Goal: Task Accomplishment & Management: Use online tool/utility

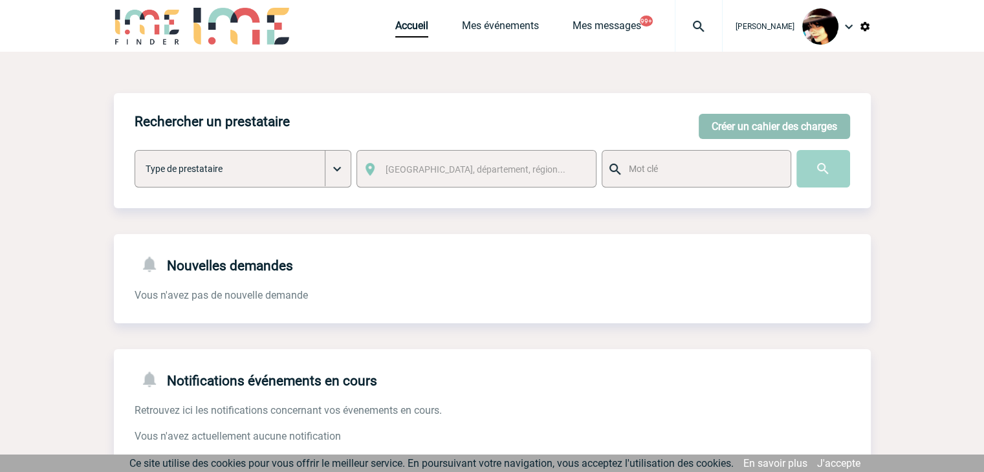
click at [754, 135] on button "Créer un cahier des charges" at bounding box center [774, 126] width 151 height 25
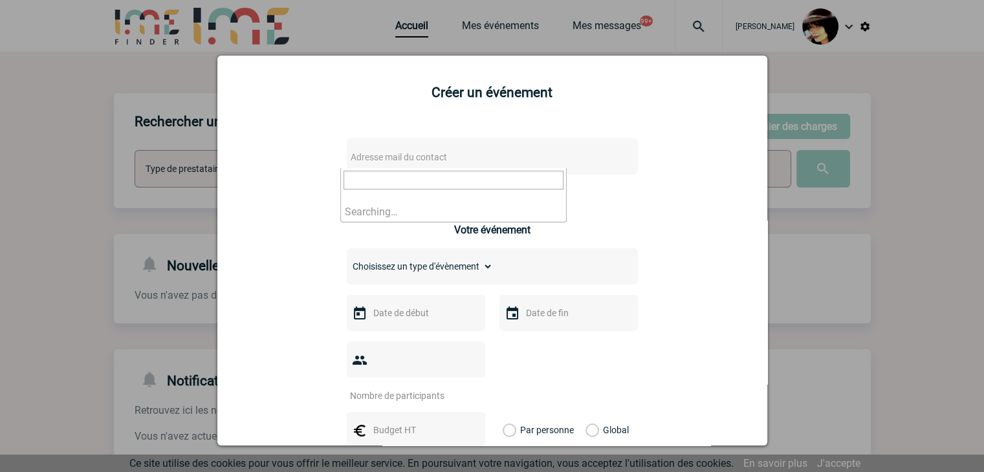
click at [427, 162] on span "Adresse mail du contact" at bounding box center [399, 157] width 96 height 10
paste input "Fabienne.Camps@sanofi.com"
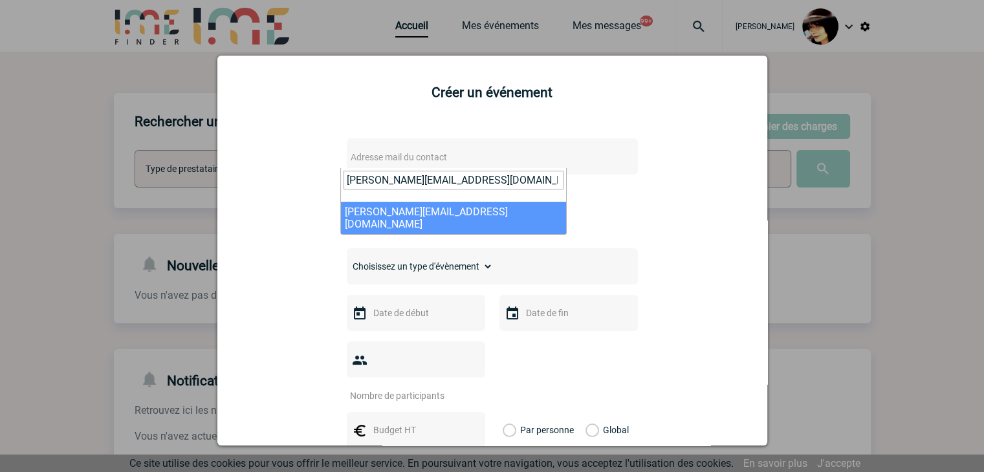
type input "Fabienne.Camps@sanofi.com"
select select "125947"
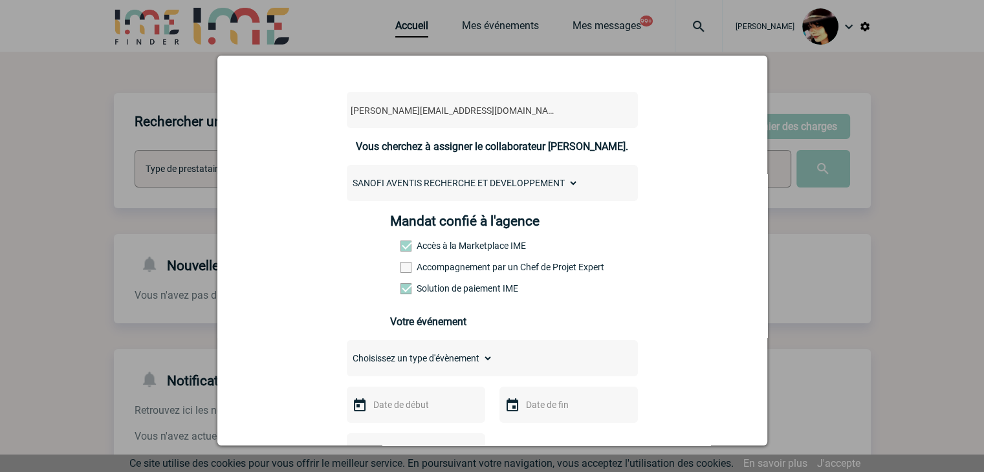
scroll to position [129, 0]
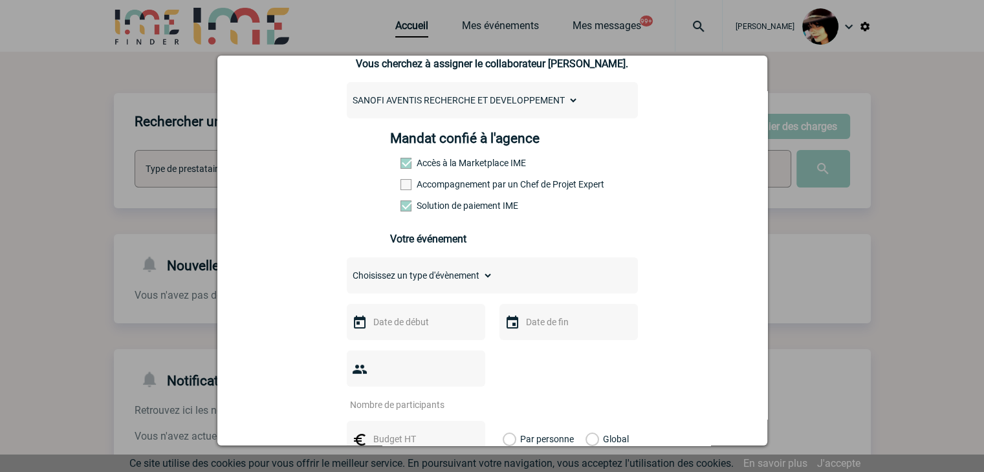
click at [409, 273] on select "Choisissez un type d'évènement Séminaire avec nuitée Séminaire sans nuitée Repa…" at bounding box center [420, 276] width 146 height 18
select select "4"
click at [347, 270] on select "Choisissez un type d'évènement Séminaire avec nuitée Séminaire sans nuitée Repa…" at bounding box center [420, 276] width 146 height 18
click at [406, 327] on input "text" at bounding box center [414, 322] width 89 height 17
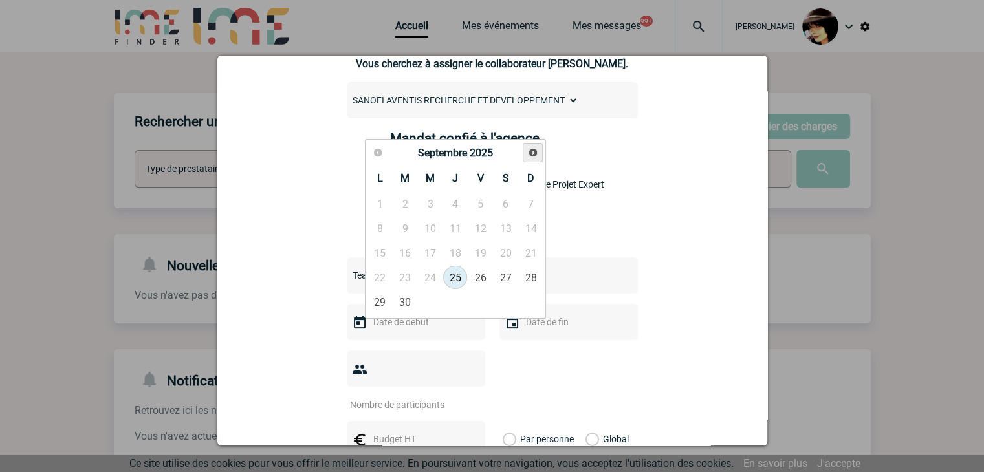
click at [528, 154] on span "Suivant" at bounding box center [533, 152] width 10 height 10
click at [403, 230] on link "7" at bounding box center [405, 228] width 24 height 23
type input "07-10-2025"
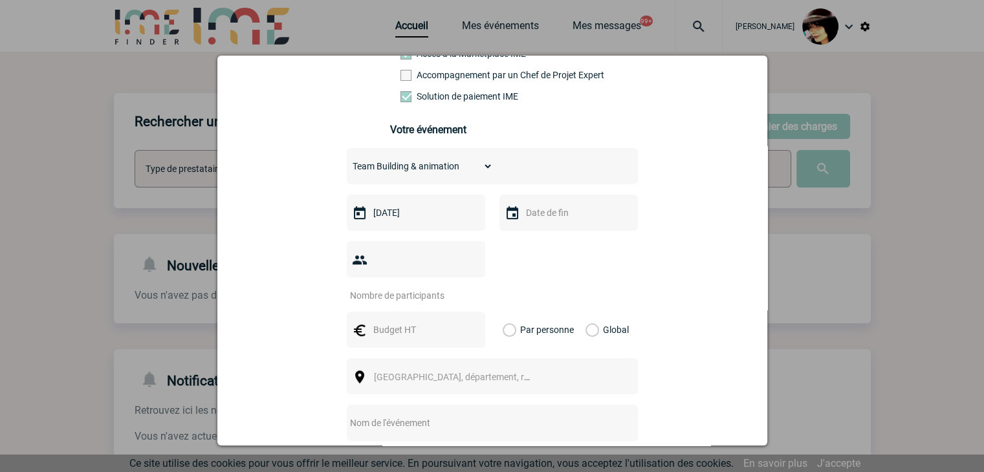
scroll to position [259, 0]
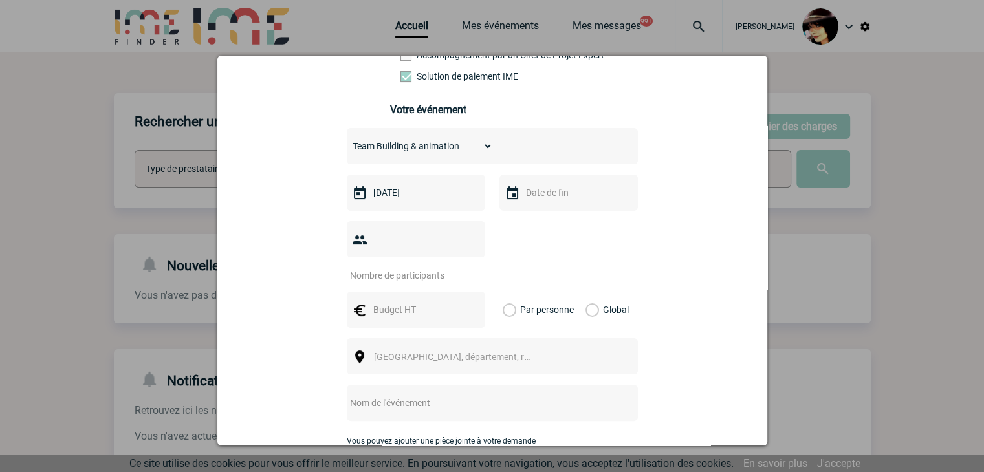
click at [367, 267] on input "number" at bounding box center [408, 275] width 122 height 17
type input "22"
drag, startPoint x: 415, startPoint y: 285, endPoint x: 409, endPoint y: 277, distance: 9.2
click at [415, 301] on input "text" at bounding box center [414, 309] width 89 height 17
type input "833"
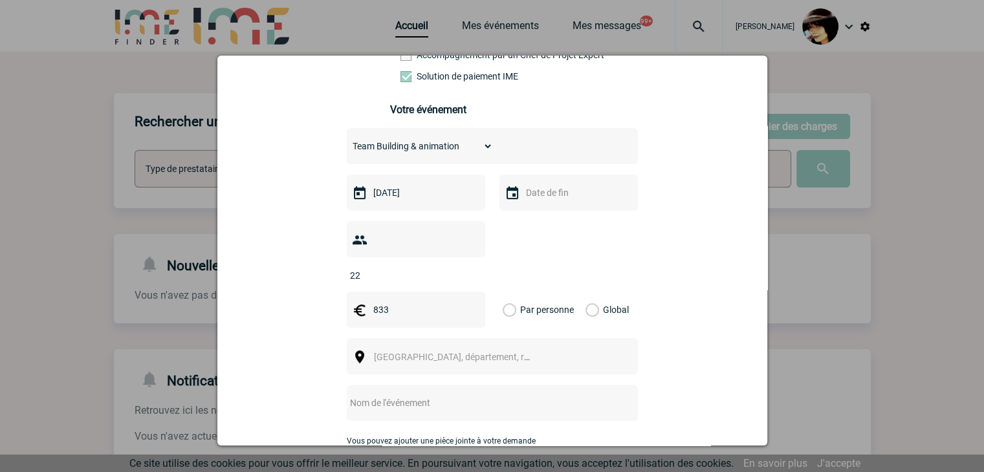
click at [414, 352] on span "[GEOGRAPHIC_DATA], département, région..." at bounding box center [464, 357] width 180 height 10
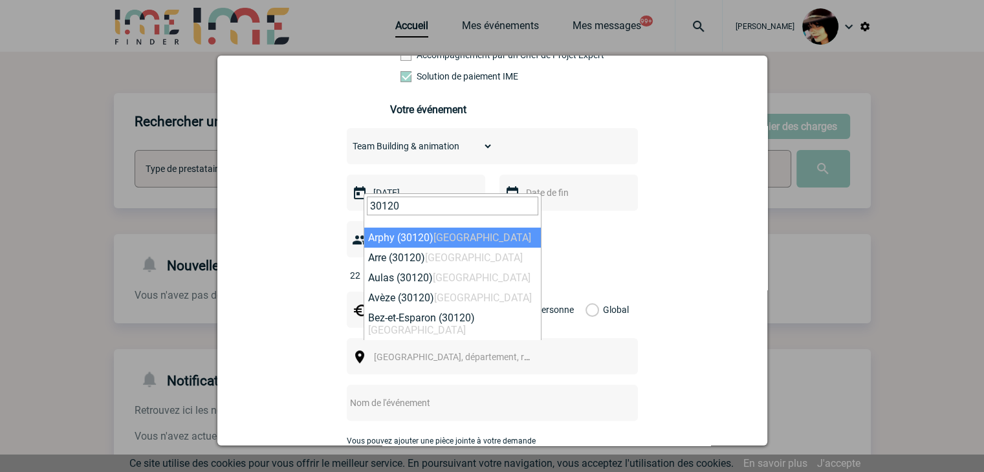
drag, startPoint x: 401, startPoint y: 206, endPoint x: 274, endPoint y: 188, distance: 128.2
click at [266, 191] on body "Rachel SABOUREAU Accueil Mes événements 99+" at bounding box center [492, 396] width 984 height 792
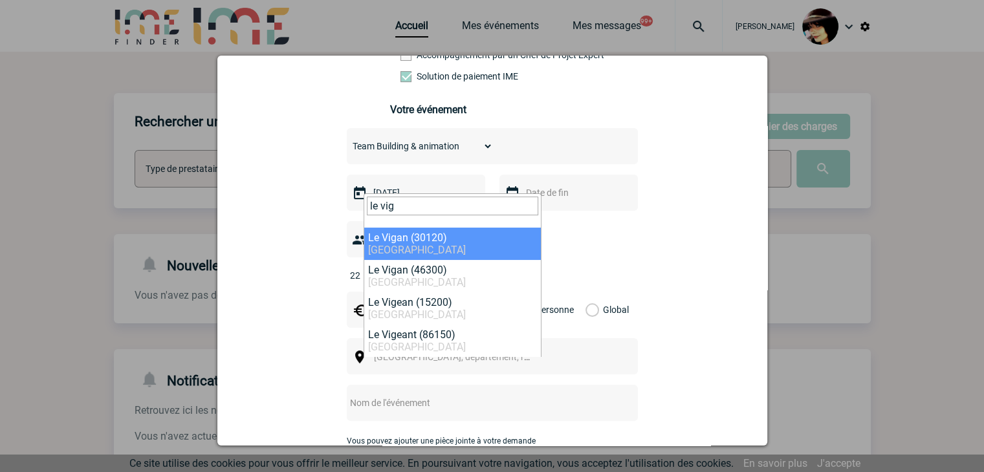
type input "le vig"
select select "29123"
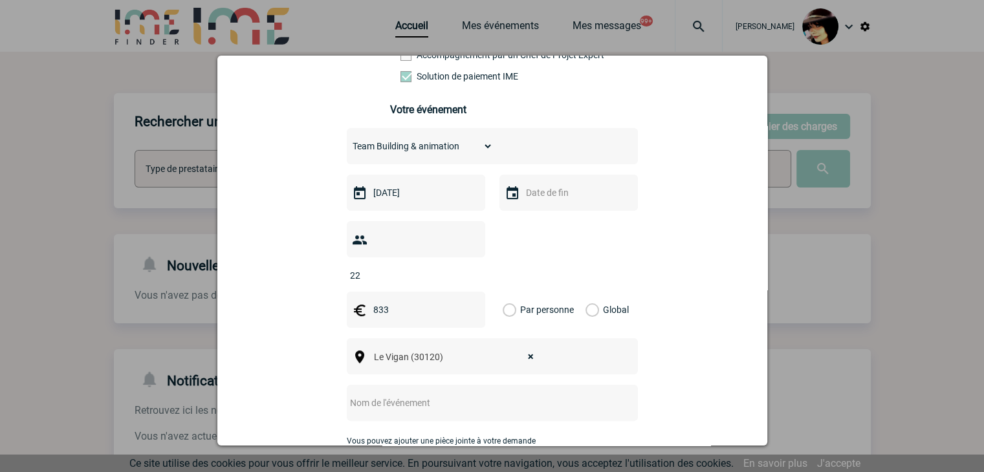
drag, startPoint x: 397, startPoint y: 391, endPoint x: 395, endPoint y: 373, distance: 18.2
click at [397, 395] on input "text" at bounding box center [475, 403] width 257 height 17
click at [463, 395] on input "CENTRALISATION -" at bounding box center [475, 403] width 257 height 17
paste input "Team Building Sanofi - IME (07 octobre 2025)"
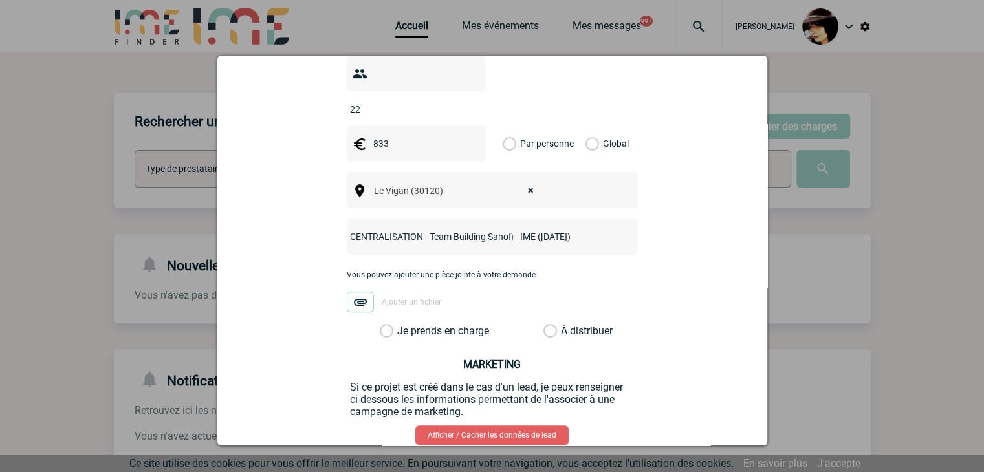
scroll to position [453, 0]
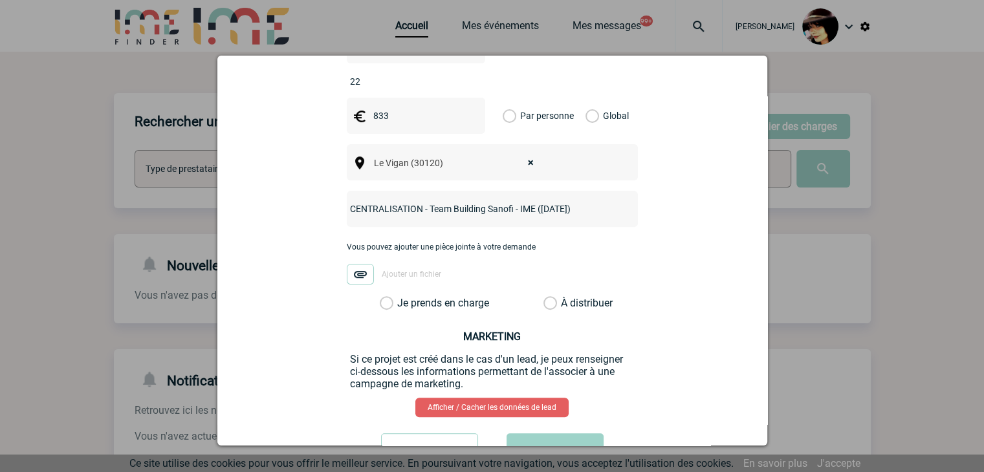
type input "CENTRALISATION - Team Building Sanofi - IME (07 octobre 2025)"
click at [547, 297] on label "À distribuer" at bounding box center [550, 303] width 14 height 13
click at [0, 0] on input "À distribuer" at bounding box center [0, 0] width 0 height 0
click at [564, 435] on button "Valider" at bounding box center [554, 451] width 97 height 36
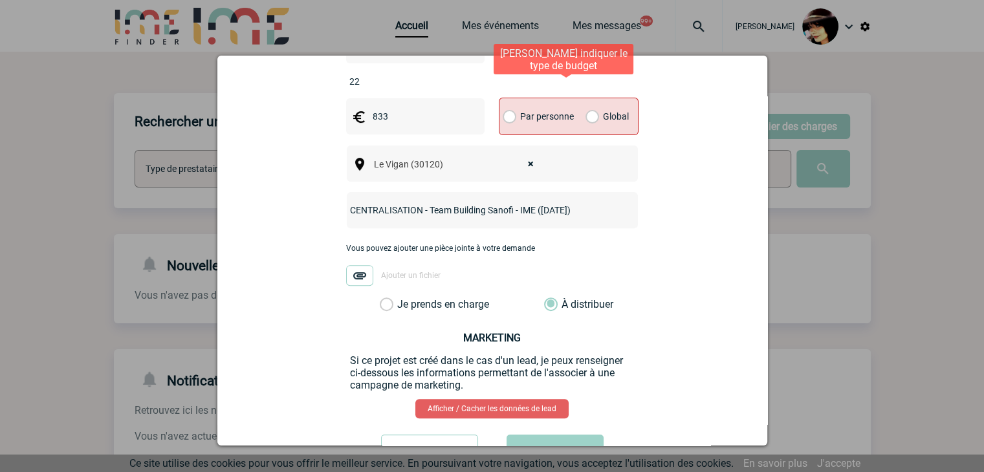
click at [587, 98] on label "Global" at bounding box center [589, 116] width 8 height 36
click at [0, 0] on input "Global" at bounding box center [0, 0] width 0 height 0
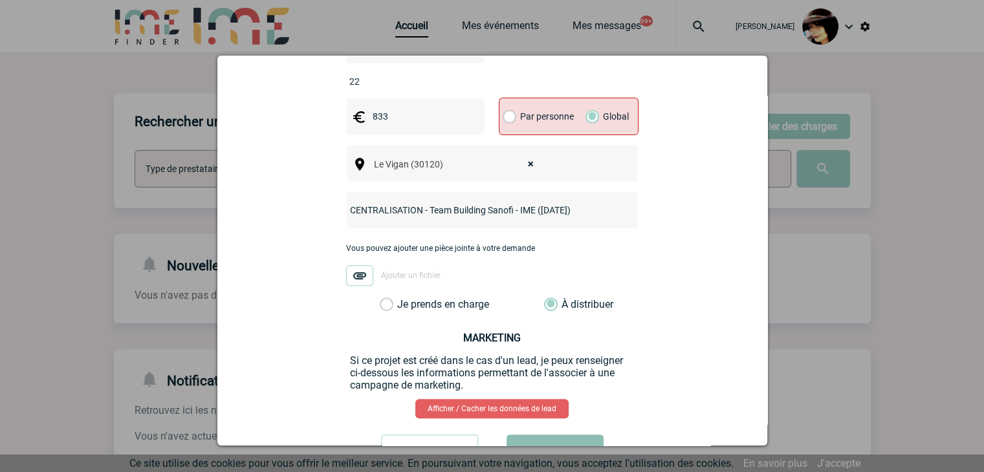
click at [541, 440] on button "Valider" at bounding box center [554, 453] width 97 height 36
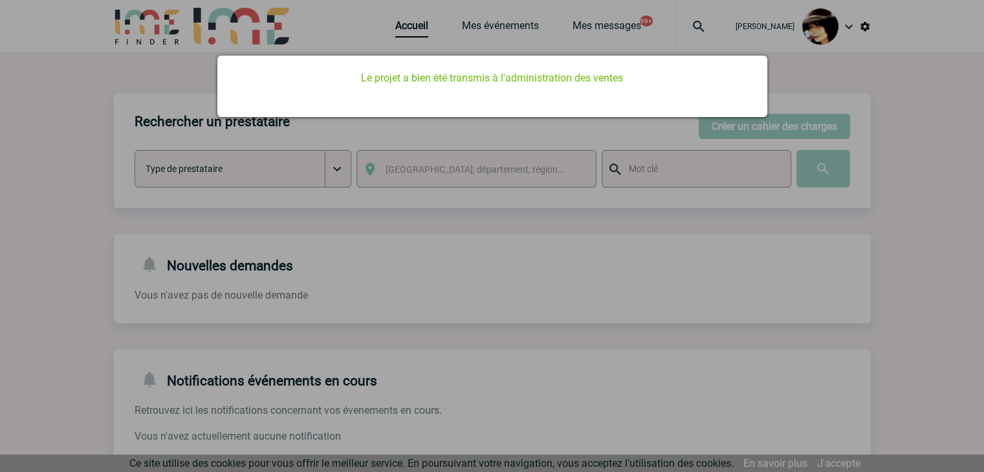
drag, startPoint x: 541, startPoint y: 368, endPoint x: 543, endPoint y: 358, distance: 10.0
click at [541, 365] on div at bounding box center [492, 236] width 984 height 472
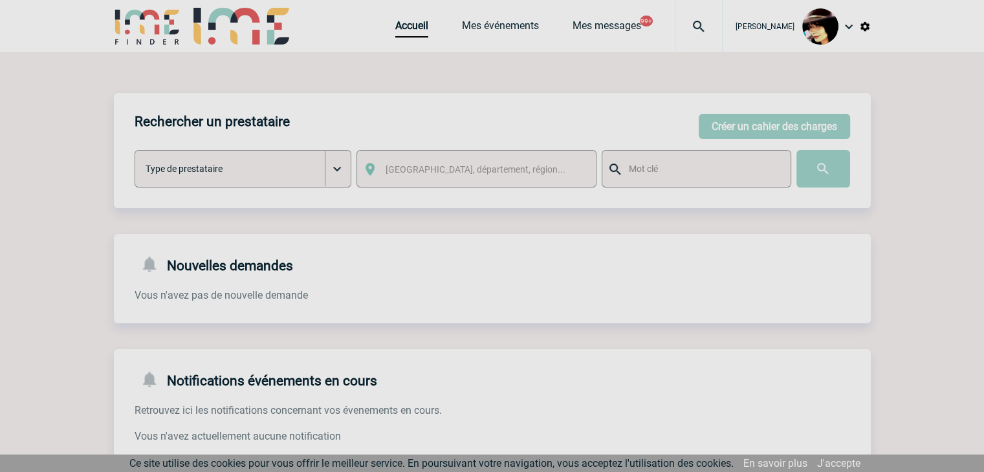
click at [387, 25] on body "Rachel SABOUREAU Accueil Mes événements 99+" at bounding box center [492, 396] width 984 height 792
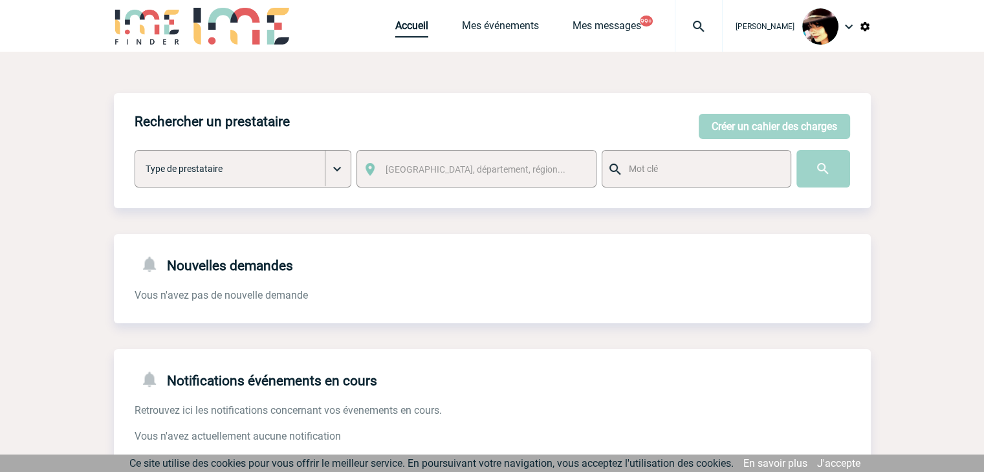
click at [395, 25] on link "Accueil" at bounding box center [411, 28] width 33 height 18
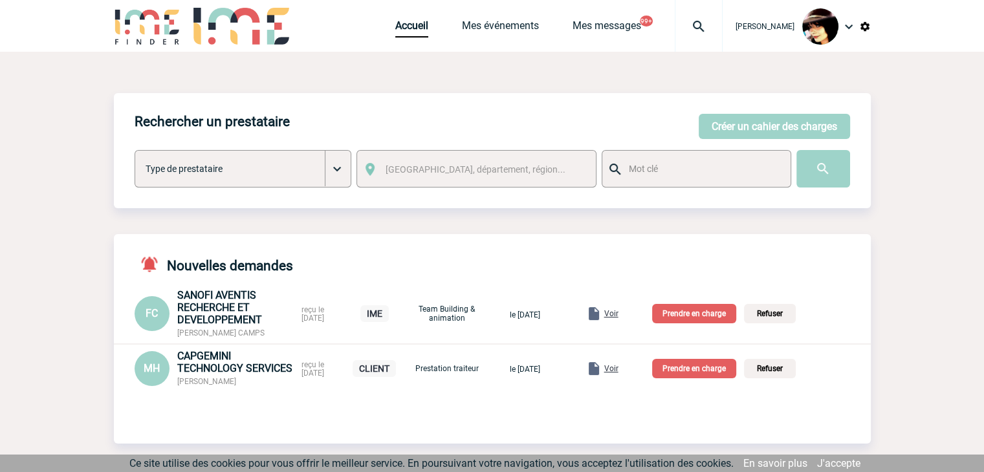
click at [618, 318] on span "Voir" at bounding box center [611, 313] width 14 height 9
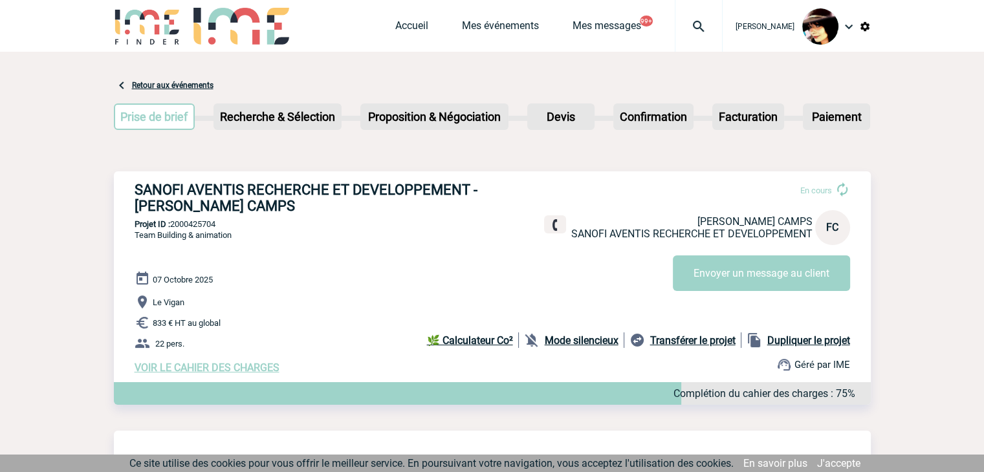
drag, startPoint x: 292, startPoint y: 252, endPoint x: 349, endPoint y: 135, distance: 129.6
click at [293, 250] on div "SANOFI AVENTIS RECHERCHE ET DEVELOPPEMENT - Fabienne CAMPS En cours Fabienne CA…" at bounding box center [492, 277] width 757 height 213
click at [397, 28] on link "Accueil" at bounding box center [411, 28] width 33 height 18
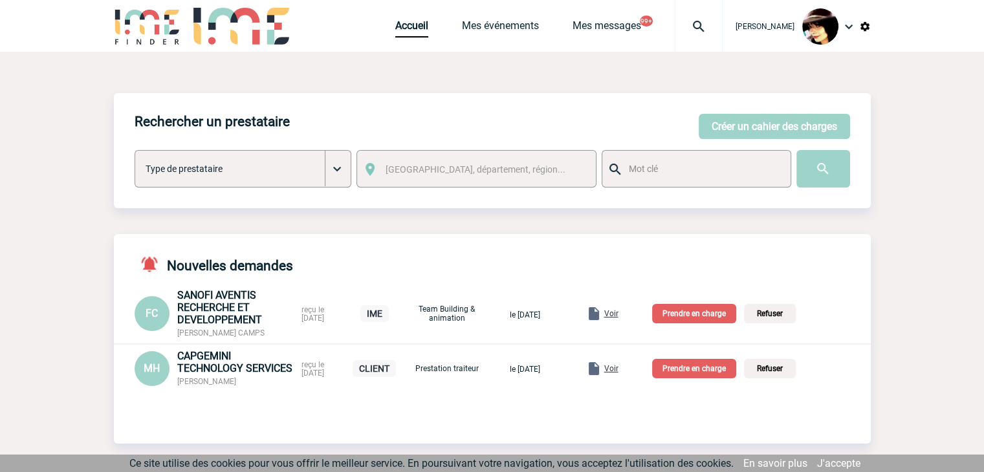
click at [682, 316] on p "Prendre en charge" at bounding box center [694, 313] width 84 height 19
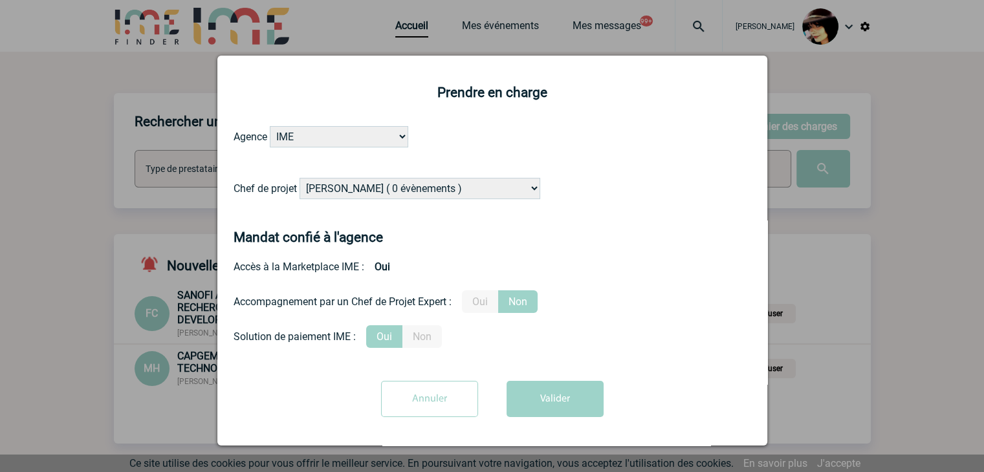
click at [444, 191] on select "Alizée VERLAGUET ( 0 évènements ) Anne-Françoise BONHOMME ( 179 évènements ) An…" at bounding box center [419, 188] width 241 height 21
select select "131235"
click at [448, 190] on select "Alizée VERLAGUET ( 0 évènements ) Anne-Françoise BONHOMME ( 179 évènements ) An…" at bounding box center [419, 188] width 241 height 21
click at [539, 389] on button "Valider" at bounding box center [554, 399] width 97 height 36
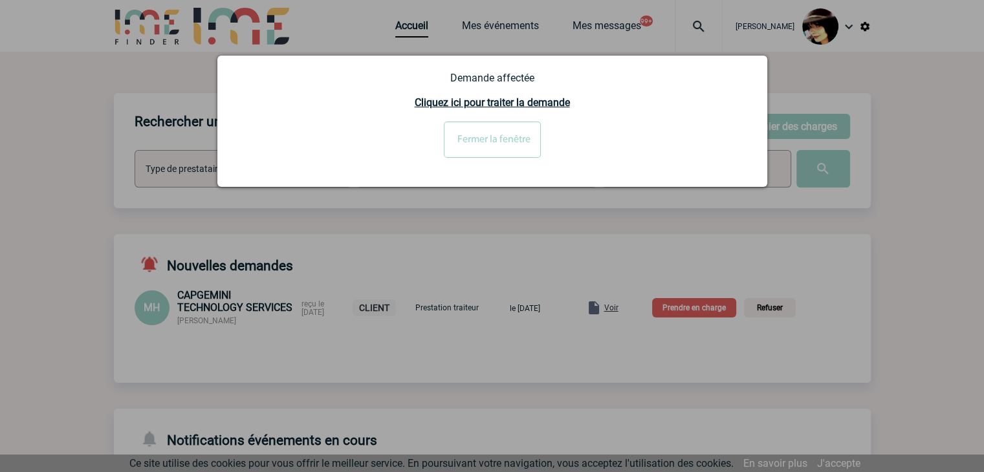
click at [101, 190] on div at bounding box center [492, 236] width 984 height 472
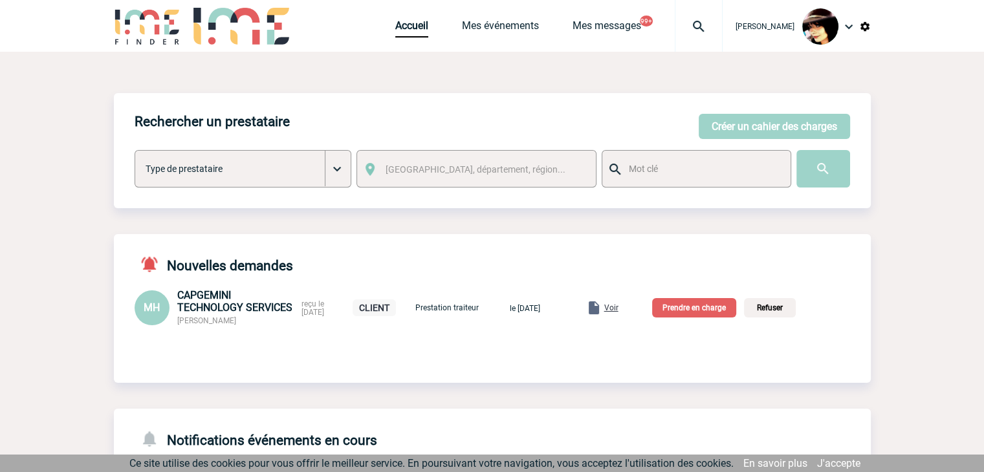
click at [618, 307] on span "Voir" at bounding box center [611, 307] width 14 height 9
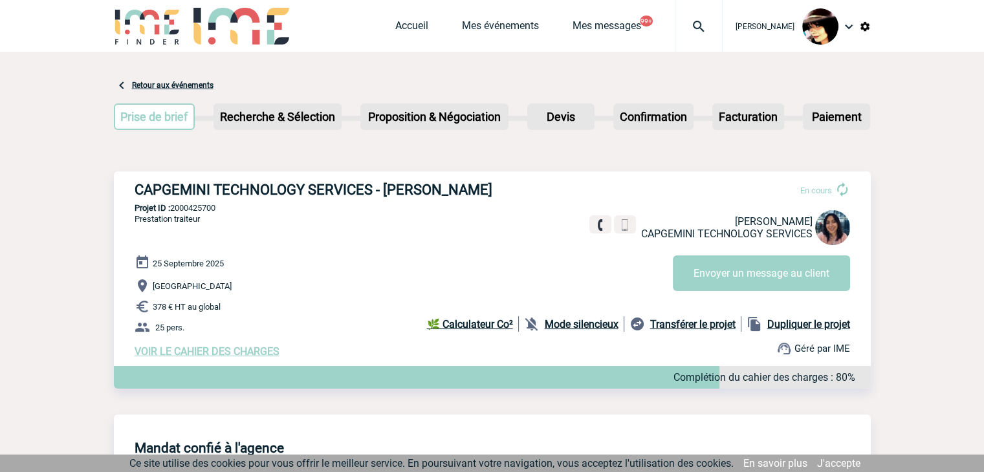
click at [267, 353] on span "VOIR LE CAHIER DES CHARGES" at bounding box center [207, 351] width 145 height 12
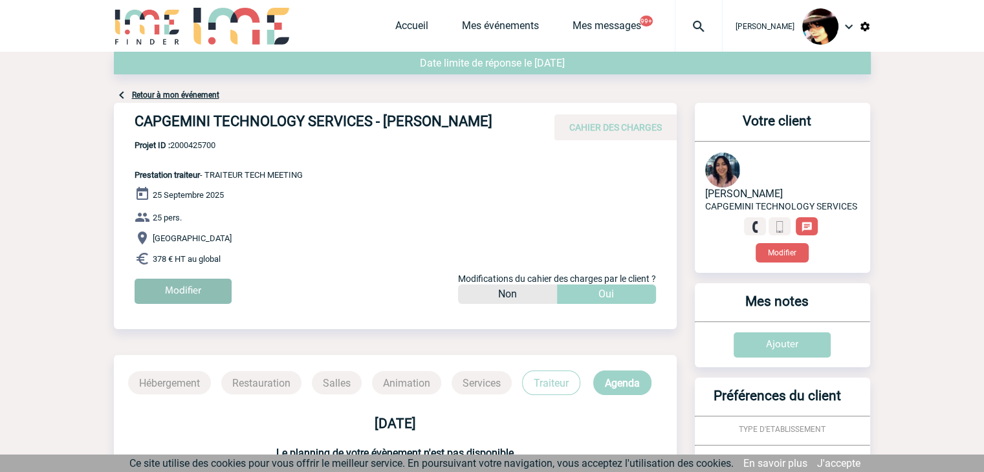
click at [206, 288] on input "Modifier" at bounding box center [183, 291] width 97 height 25
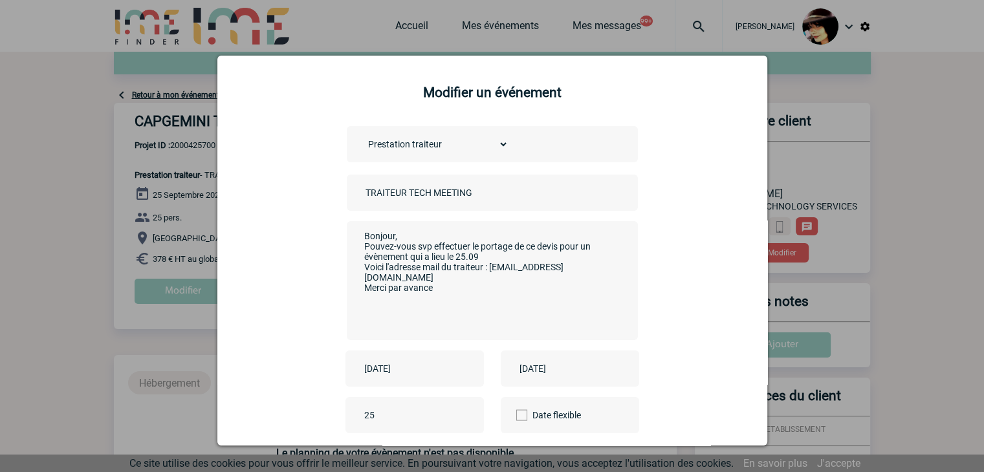
click at [362, 199] on input "TRAITEUR TECH MEETING" at bounding box center [452, 192] width 181 height 17
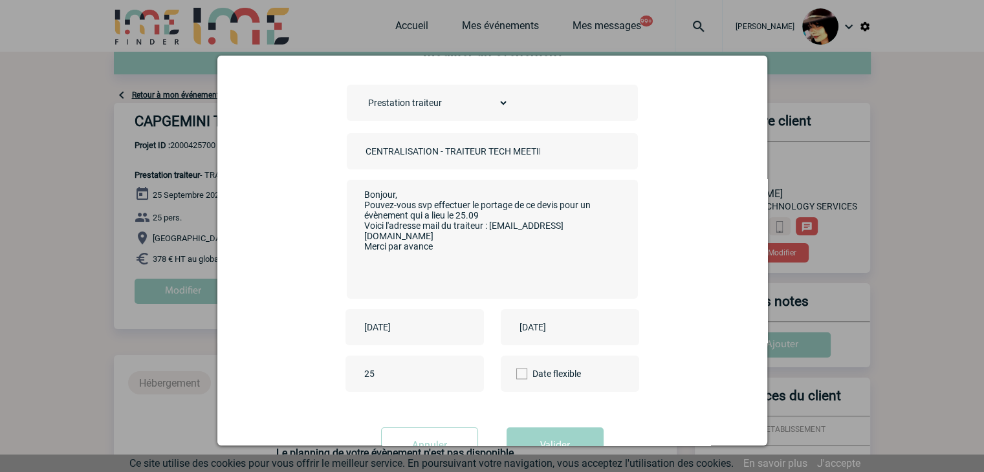
scroll to position [91, 0]
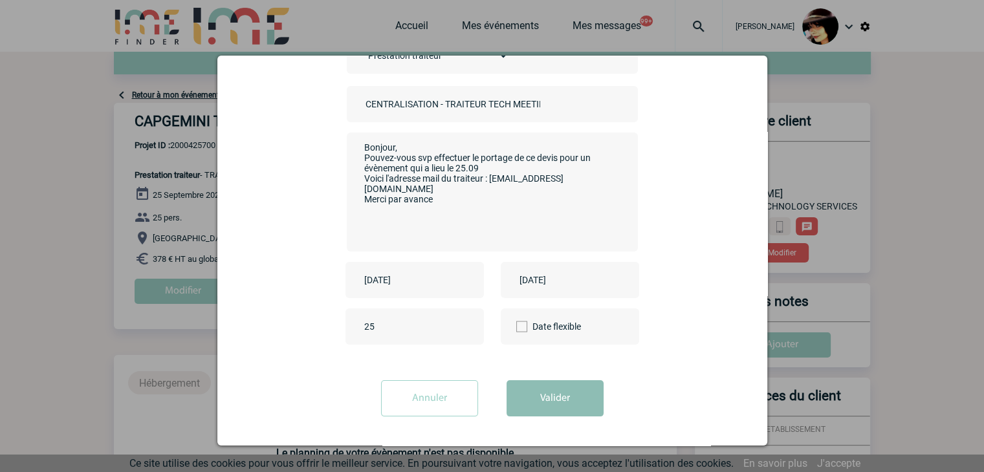
type input "CENTRALISATION - TRAITEUR TECH MEETING"
click at [543, 389] on button "Valider" at bounding box center [554, 398] width 97 height 36
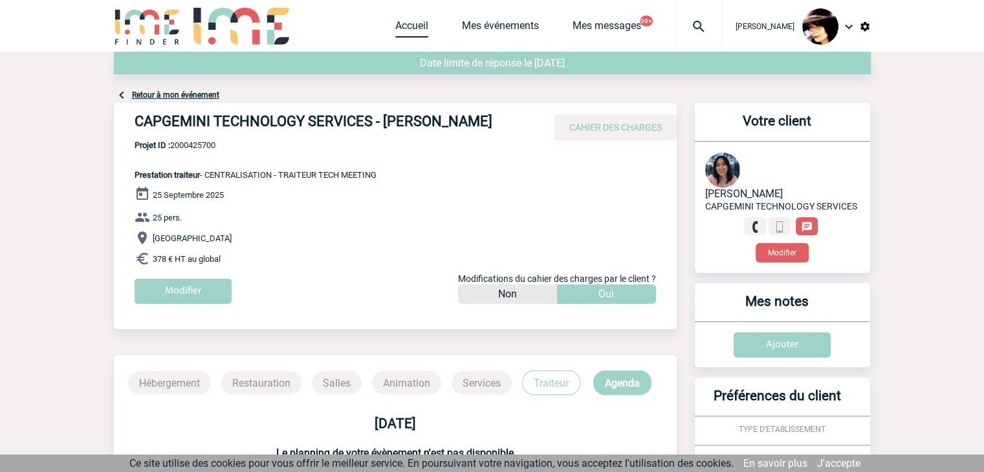
click at [395, 23] on link "Accueil" at bounding box center [411, 28] width 33 height 18
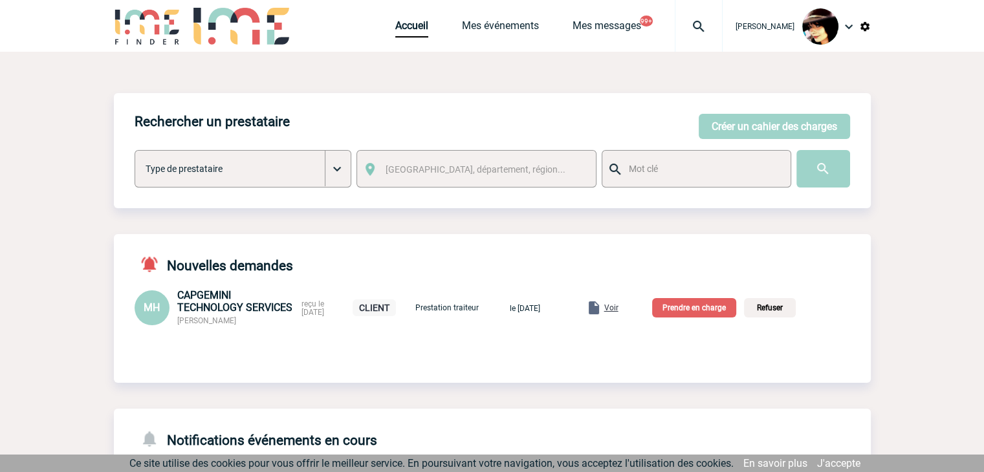
click at [699, 309] on p "Prendre en charge" at bounding box center [694, 307] width 84 height 19
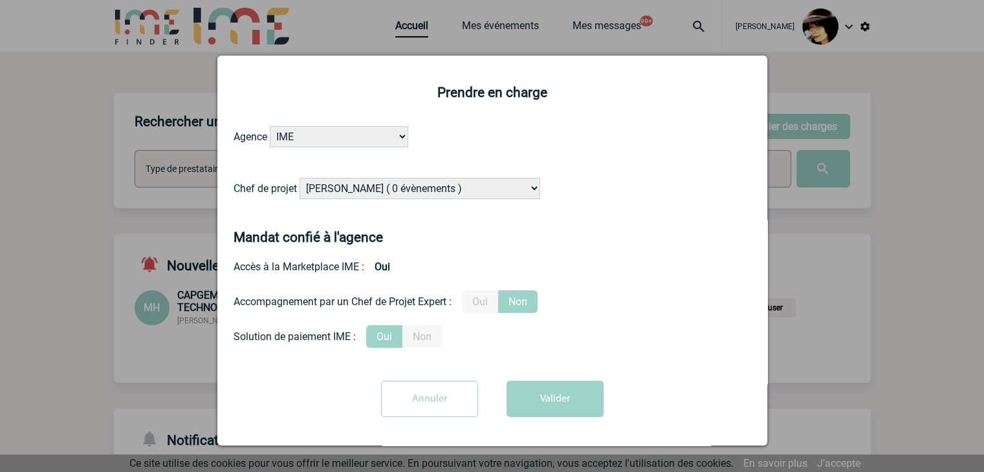
click at [426, 186] on select "Alizée VERLAGUET ( 0 évènements ) Anne-Françoise BONHOMME ( 179 évènements ) An…" at bounding box center [419, 188] width 241 height 21
select select "132114"
click at [417, 182] on select "Alizée VERLAGUET ( 0 évènements ) Anne-Françoise BONHOMME ( 179 évènements ) An…" at bounding box center [419, 188] width 241 height 21
click at [530, 391] on button "Valider" at bounding box center [554, 399] width 97 height 36
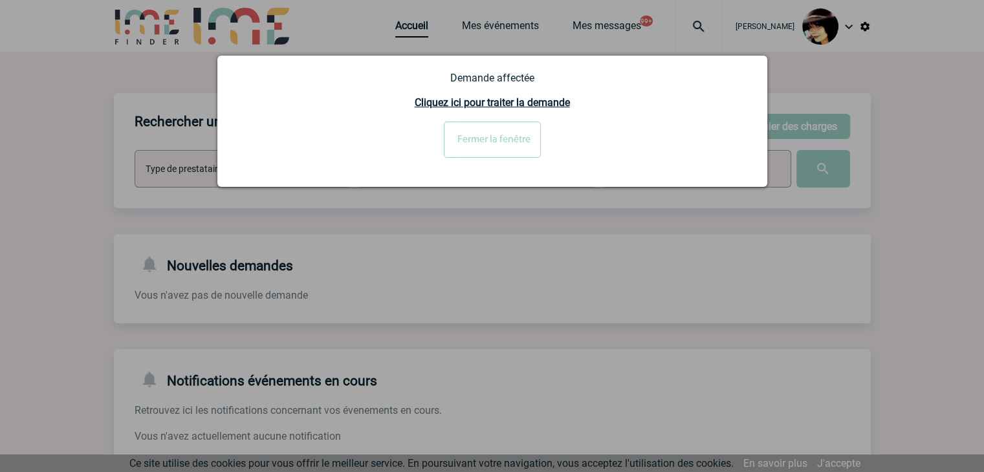
click at [514, 149] on input "Fermer la fenêtre" at bounding box center [492, 140] width 97 height 36
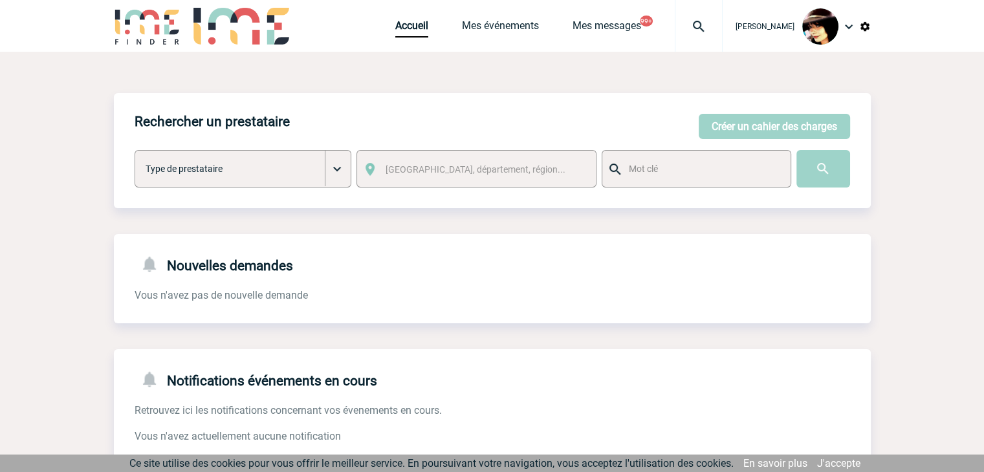
click at [691, 25] on img at bounding box center [698, 27] width 47 height 16
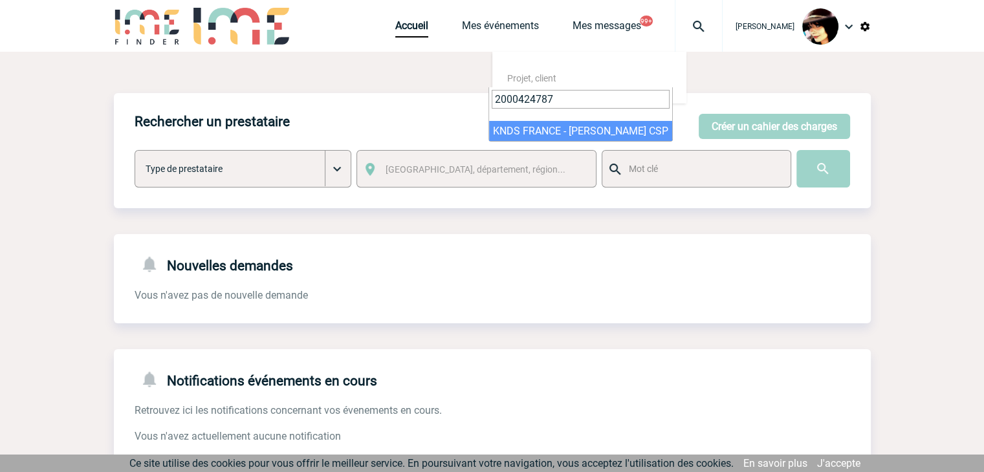
type input "2000424787"
select select "24288"
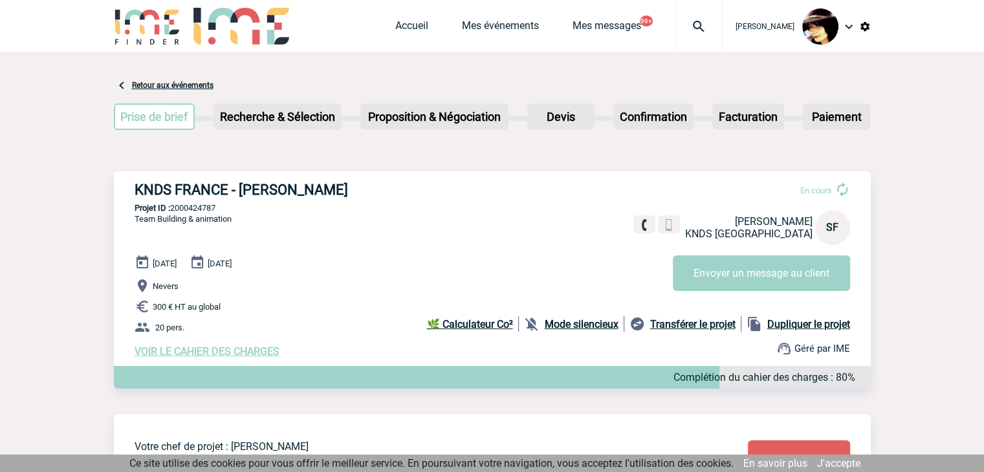
click at [471, 466] on span "Ce site utilise des cookies pour vous offrir le meilleur service. En poursuivan…" at bounding box center [431, 463] width 604 height 12
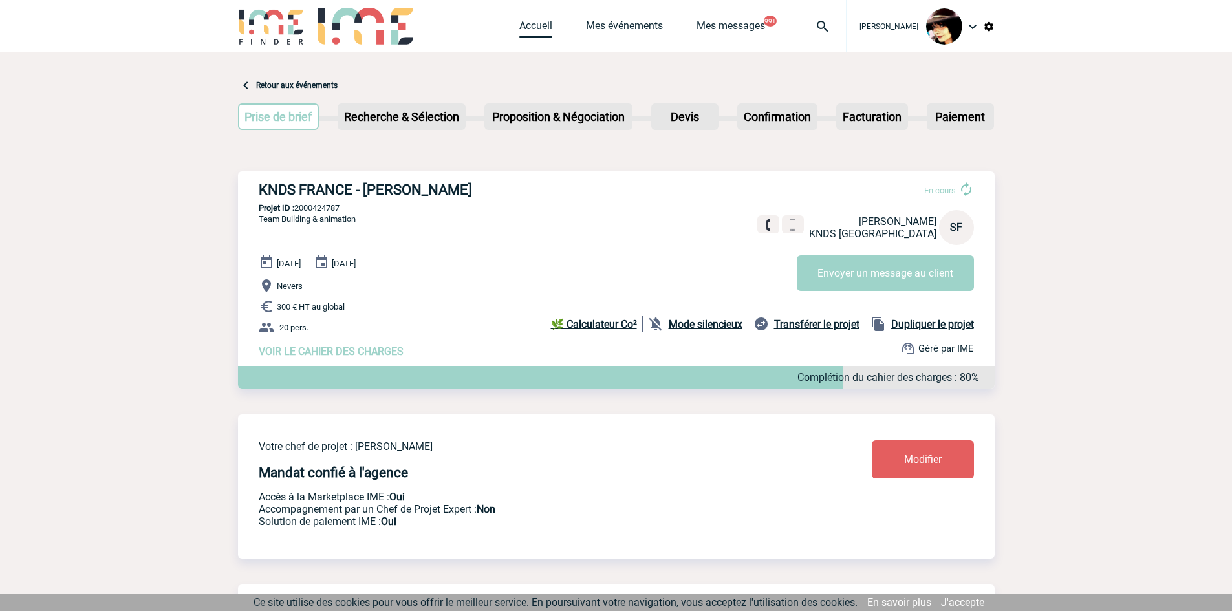
click at [519, 24] on link "Accueil" at bounding box center [535, 28] width 33 height 18
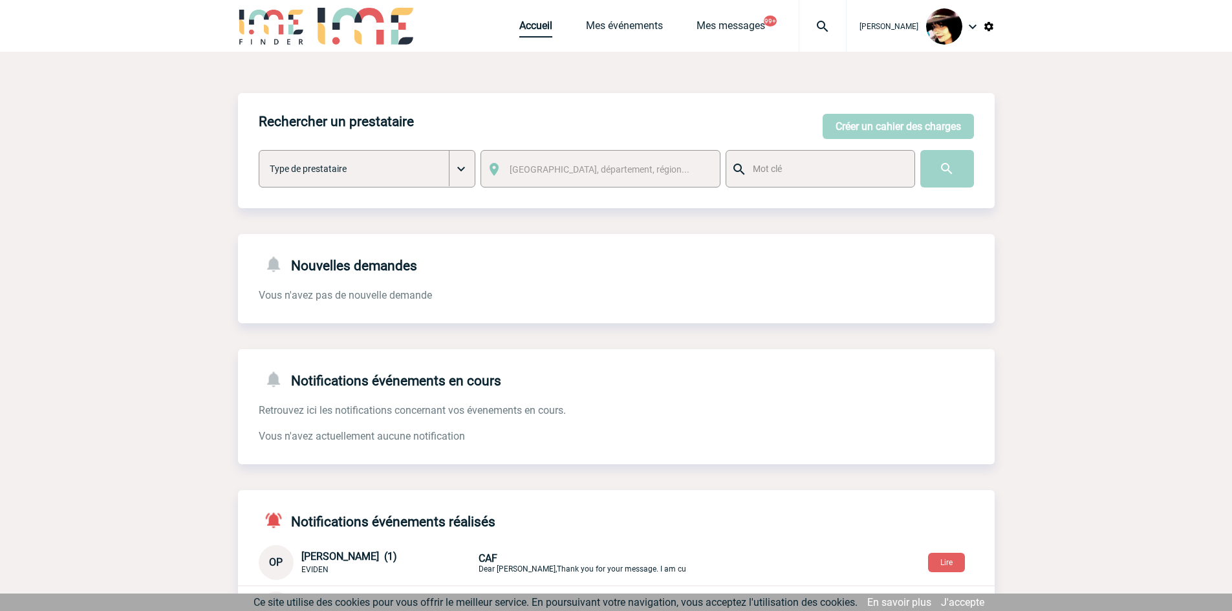
click at [525, 30] on link "Accueil" at bounding box center [535, 28] width 33 height 18
click at [989, 29] on img at bounding box center [989, 27] width 12 height 12
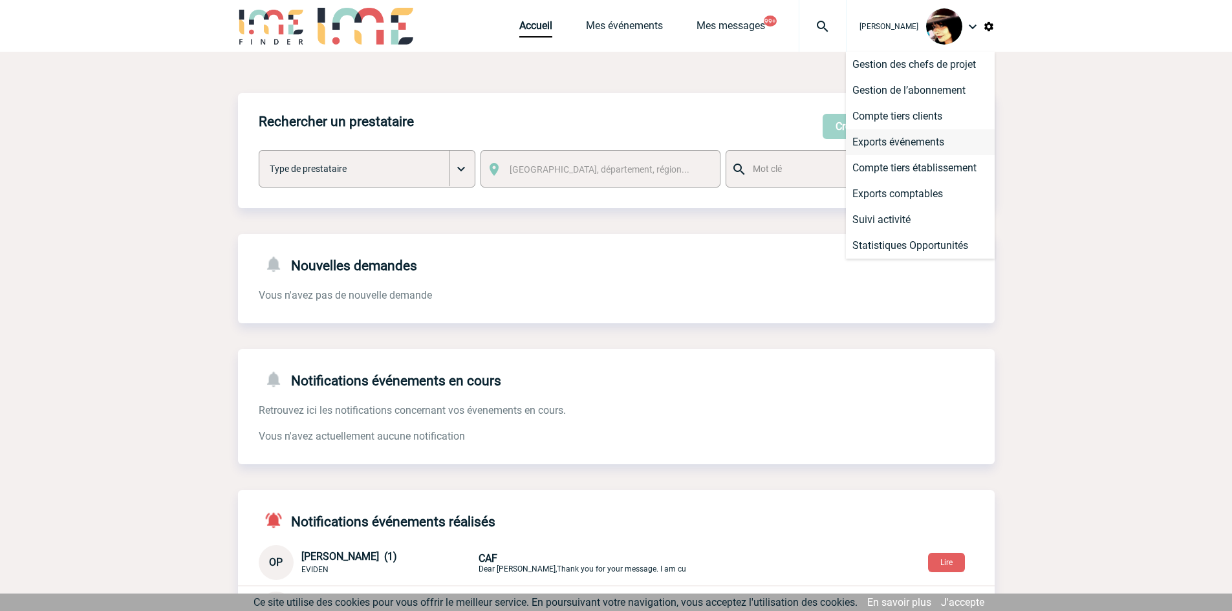
click at [900, 143] on li "Exports événements" at bounding box center [920, 142] width 149 height 26
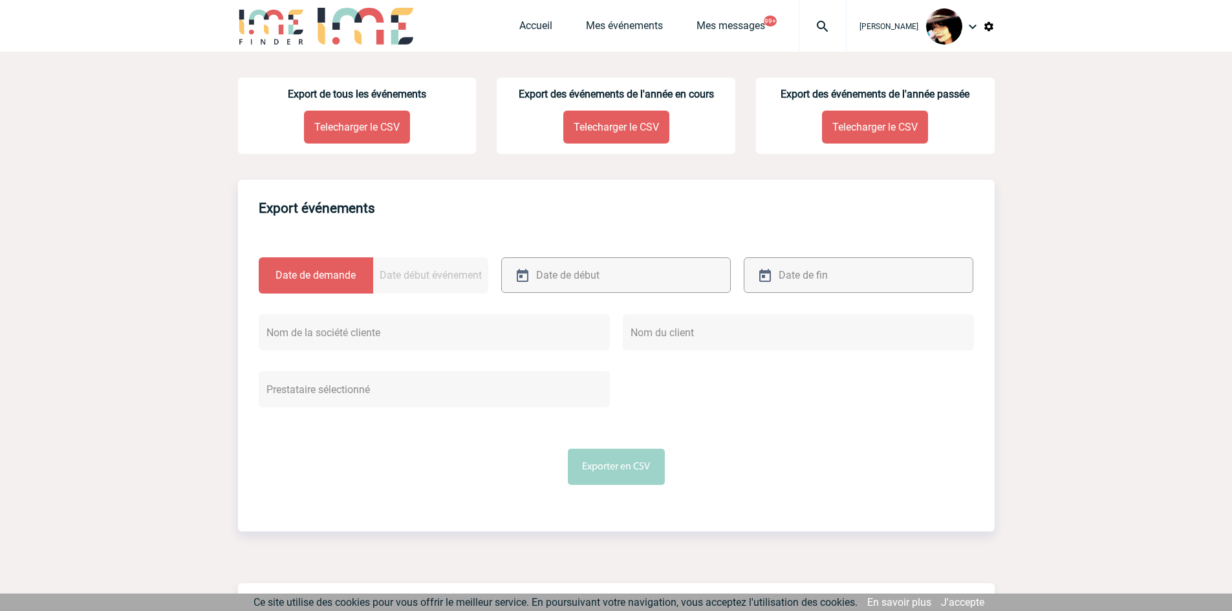
click at [349, 125] on p "Telecharger le CSV" at bounding box center [357, 127] width 106 height 33
